Goal: Transaction & Acquisition: Subscribe to service/newsletter

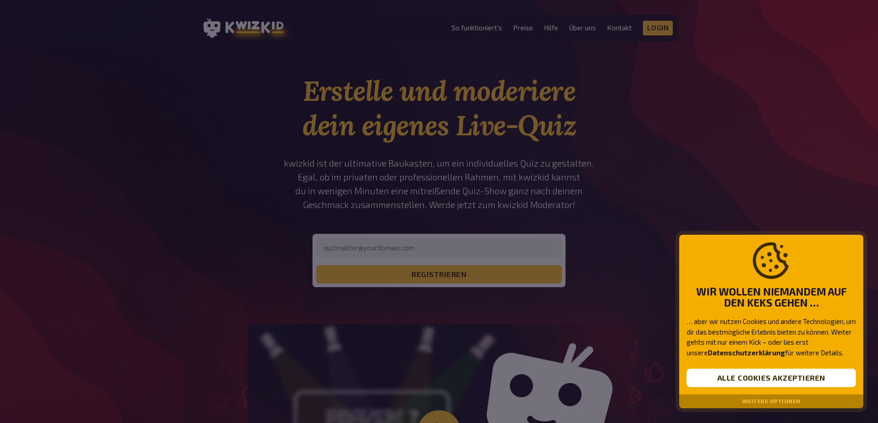
click at [583, 203] on div at bounding box center [439, 211] width 878 height 423
click at [583, 331] on button "Alle Cookies akzeptieren" at bounding box center [770, 378] width 169 height 18
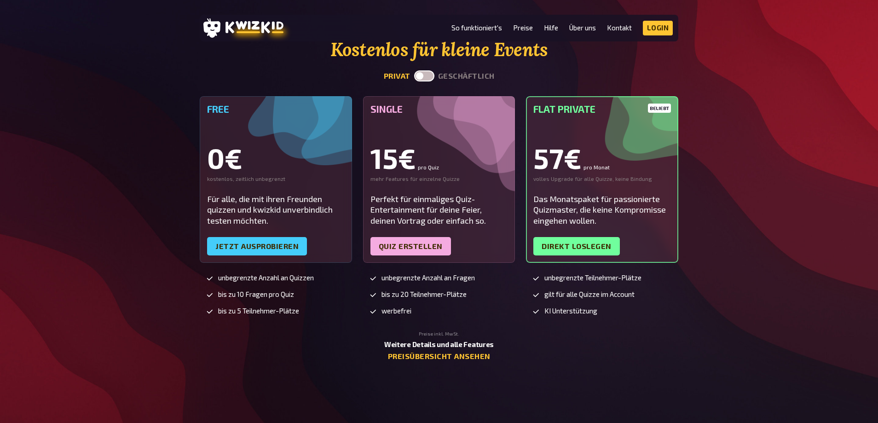
scroll to position [2206, 0]
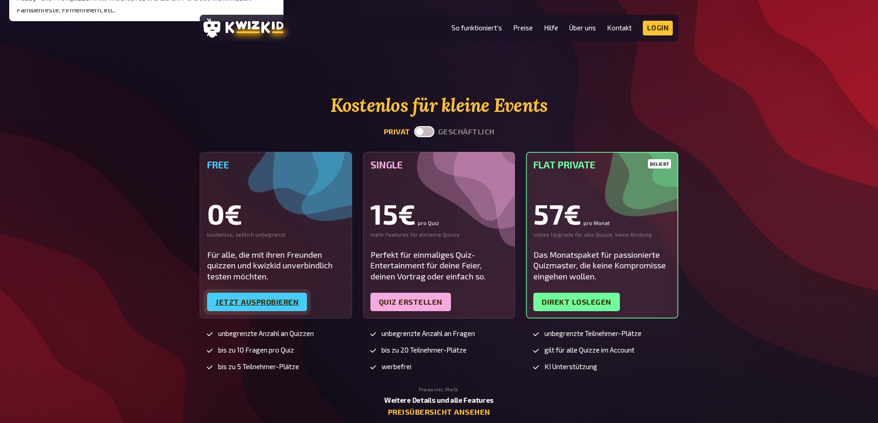
click at [294, 302] on link "Jetzt ausprobieren" at bounding box center [257, 302] width 100 height 18
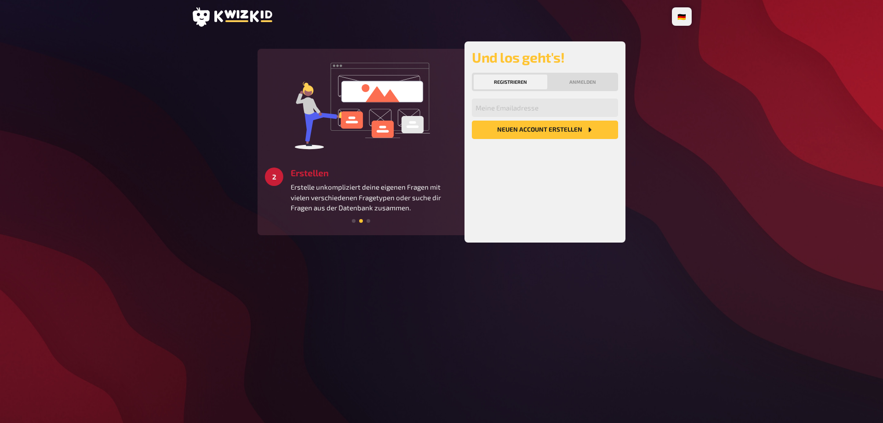
click at [393, 284] on div "🇩🇪 Deutsch 🇺🇸 English 🇳🇱 Nederlands 3 Starten Schaffe ein besonderes Quizerlebn…" at bounding box center [441, 211] width 515 height 423
